Goal: Navigation & Orientation: Find specific page/section

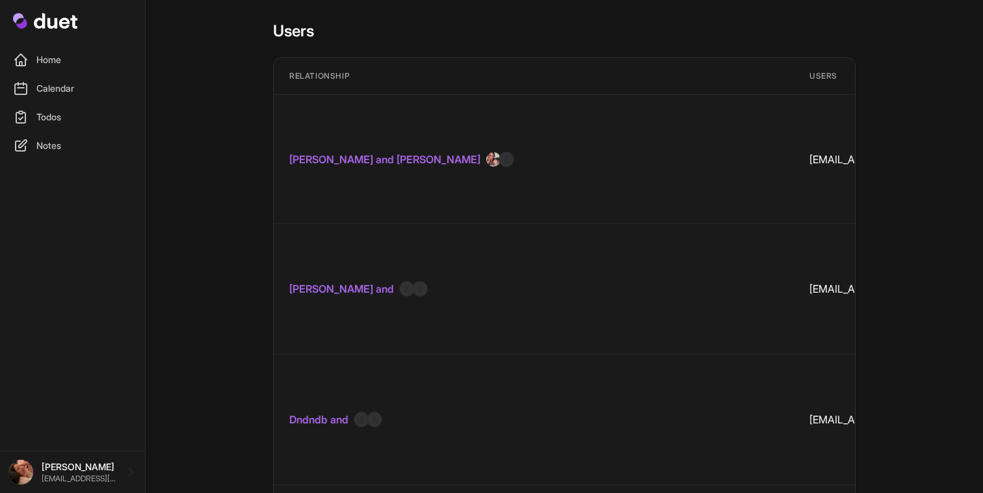
scroll to position [6040, 0]
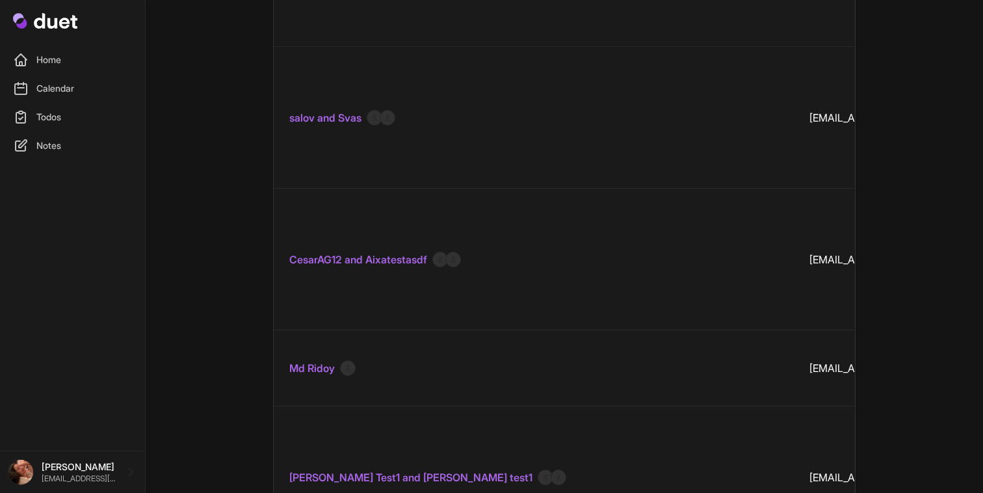
scroll to position [12833, 0]
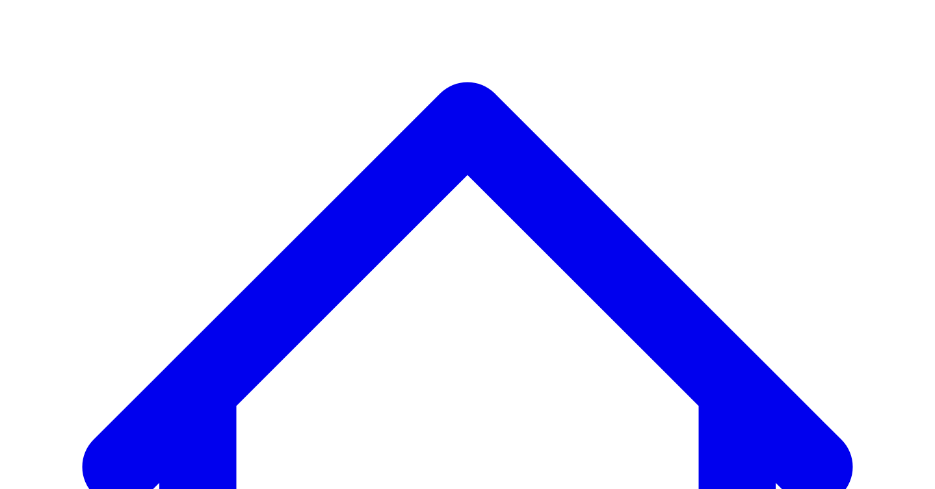
scroll to position [11982, 0]
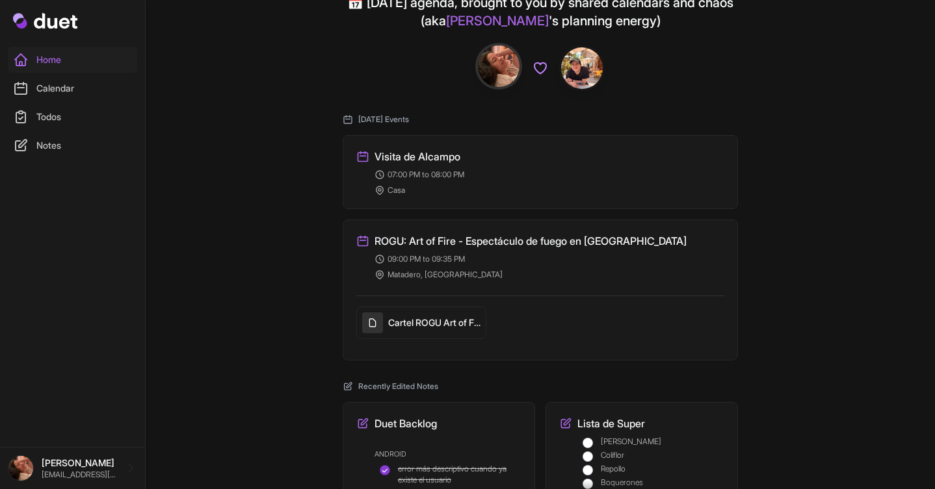
scroll to position [108, 0]
